Goal: Task Accomplishment & Management: Manage account settings

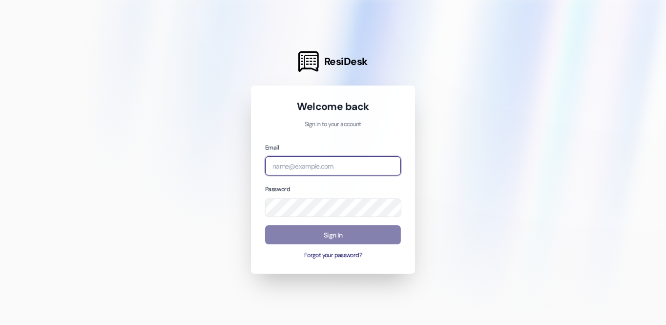
click at [296, 163] on input "email" at bounding box center [333, 165] width 136 height 19
drag, startPoint x: 0, startPoint y: 0, endPoint x: 358, endPoint y: 165, distance: 394.0
click at [358, 165] on input "email" at bounding box center [333, 165] width 136 height 19
type input "[EMAIL_ADDRESS][DOMAIN_NAME]"
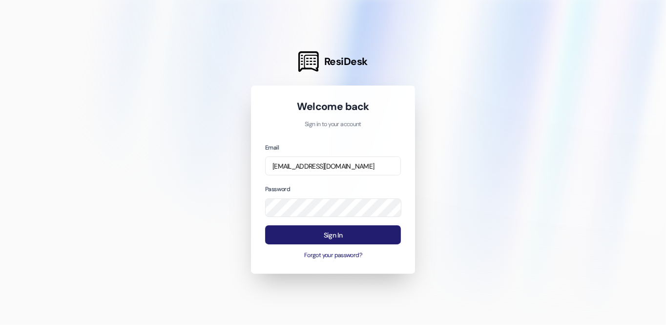
click at [335, 230] on button "Sign In" at bounding box center [333, 234] width 136 height 19
